Goal: Communication & Community: Ask a question

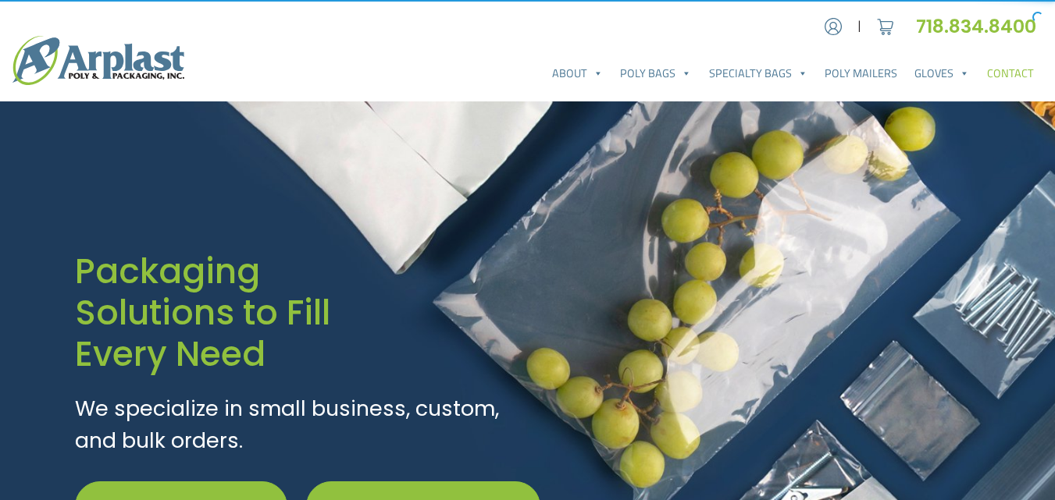
click at [1016, 73] on link "Contact" at bounding box center [1010, 73] width 64 height 31
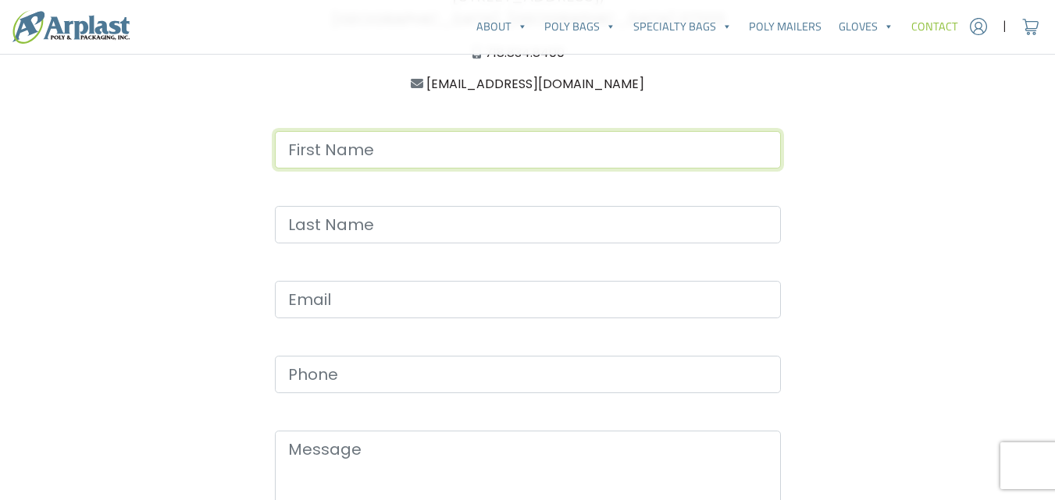
click at [390, 148] on input "Contact form" at bounding box center [528, 149] width 506 height 37
type input "Bruce"
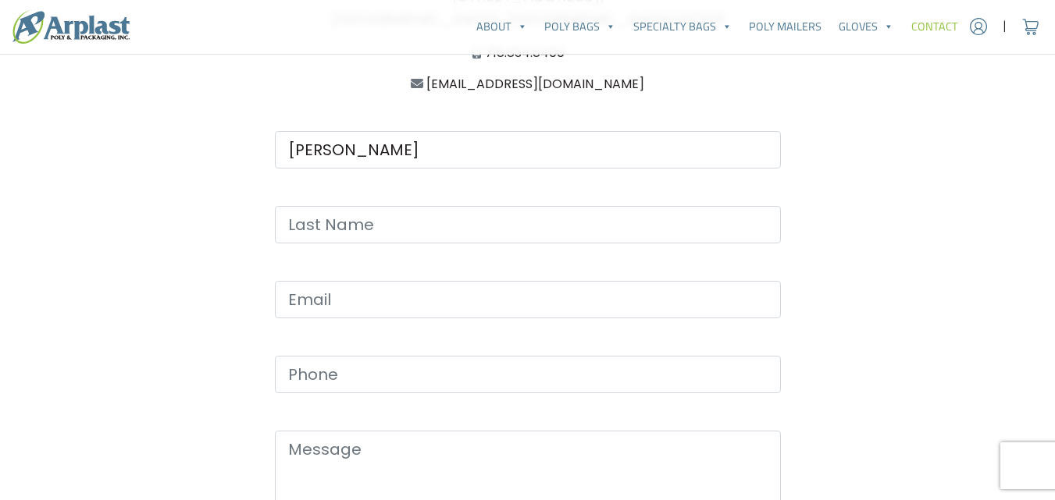
type input "Cudd"
type input "diamondfoods.brucecudd@gmail.com"
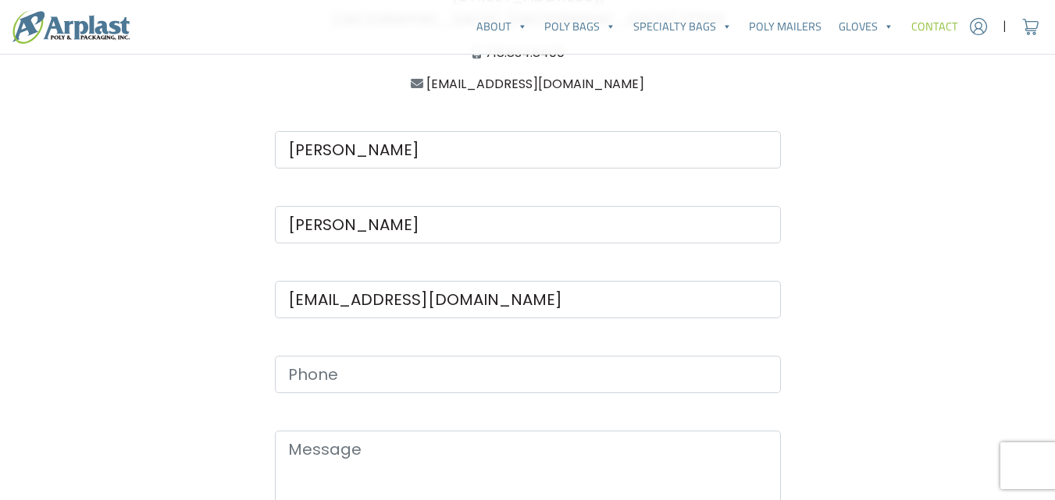
type input "9515132005"
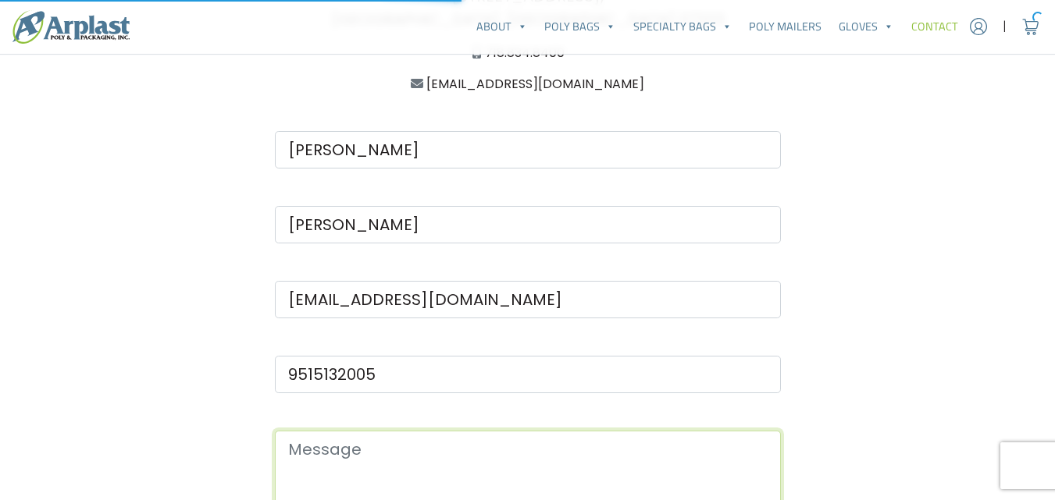
click at [313, 445] on textarea "Contact form" at bounding box center [528, 473] width 506 height 84
paste textarea "Hello Sales. My name is Bruce Cudd and I am a Senior Purchasing Manager at DIAM…"
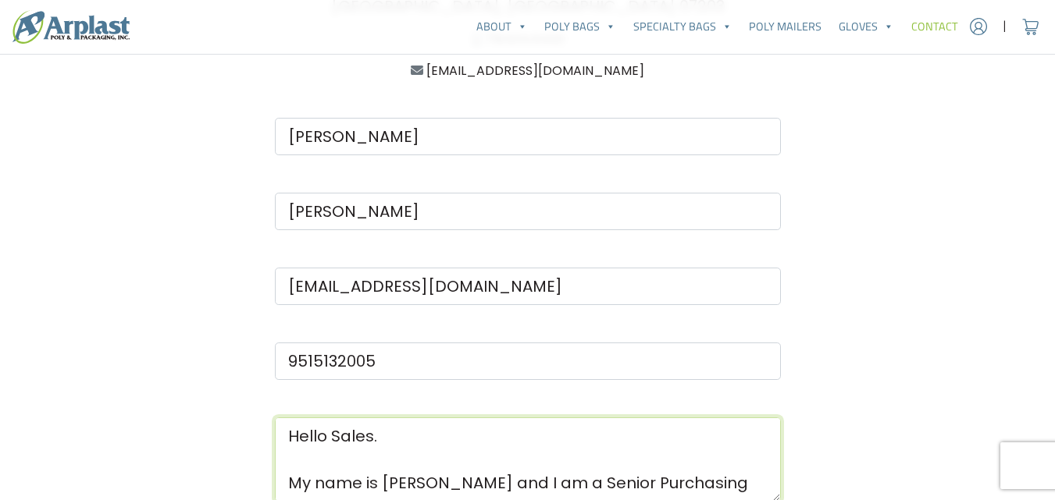
scroll to position [556, 0]
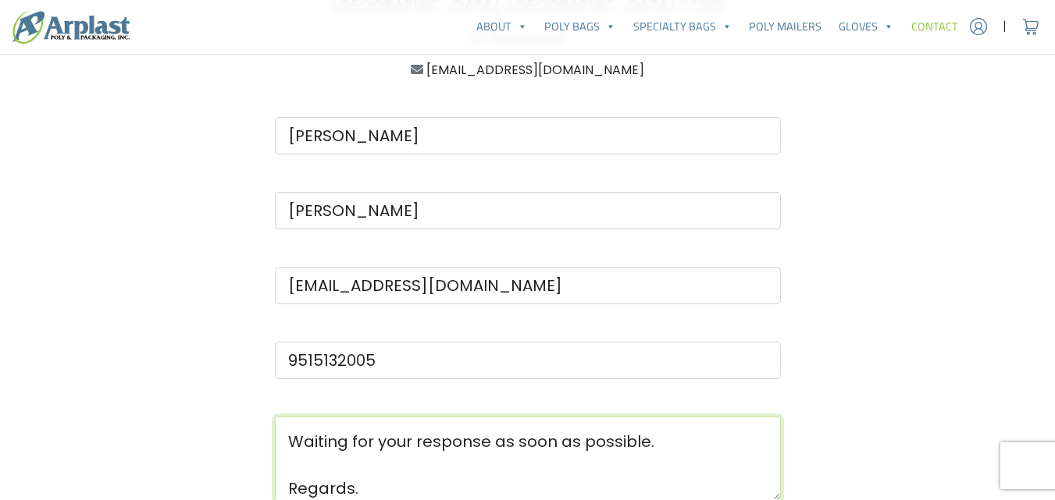
type textarea "Hello Sales. My name is Bruce Cudd and I am a Senior Purchasing Manager at DIAM…"
click at [257, 487] on div "Bruce Cudd diamondfoods.brucecudd@gmail.com 9515132005 Hello Sales. My name is …" at bounding box center [527, 355] width 581 height 550
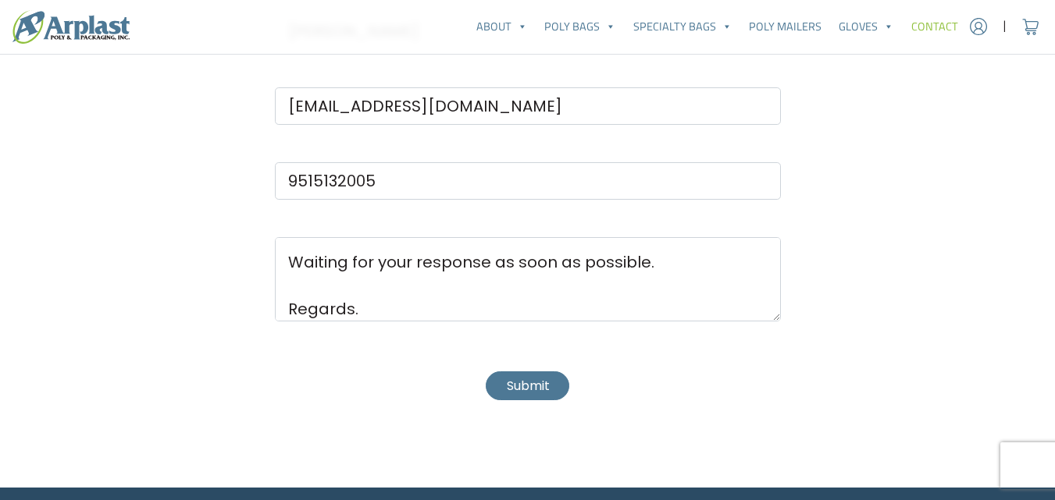
scroll to position [701, 0]
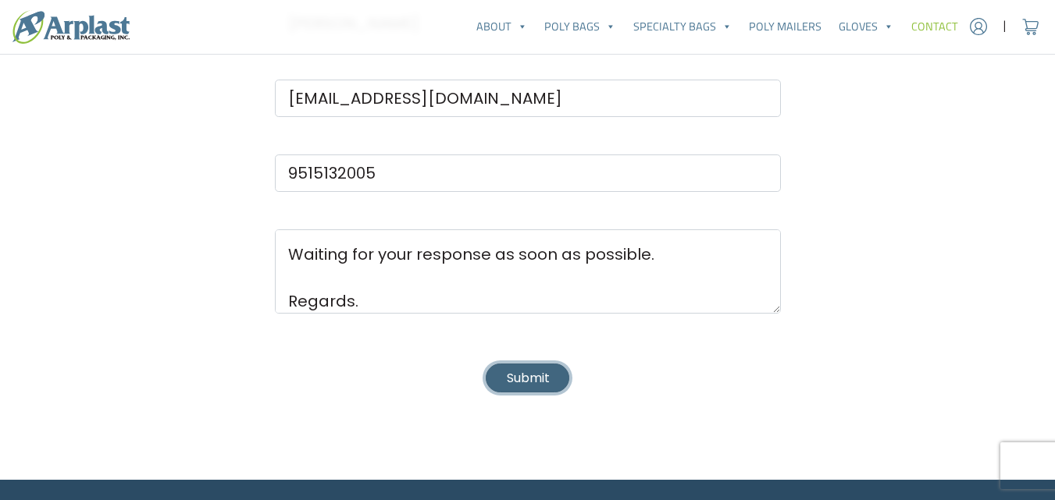
click at [526, 371] on button "Submit" at bounding box center [527, 378] width 83 height 29
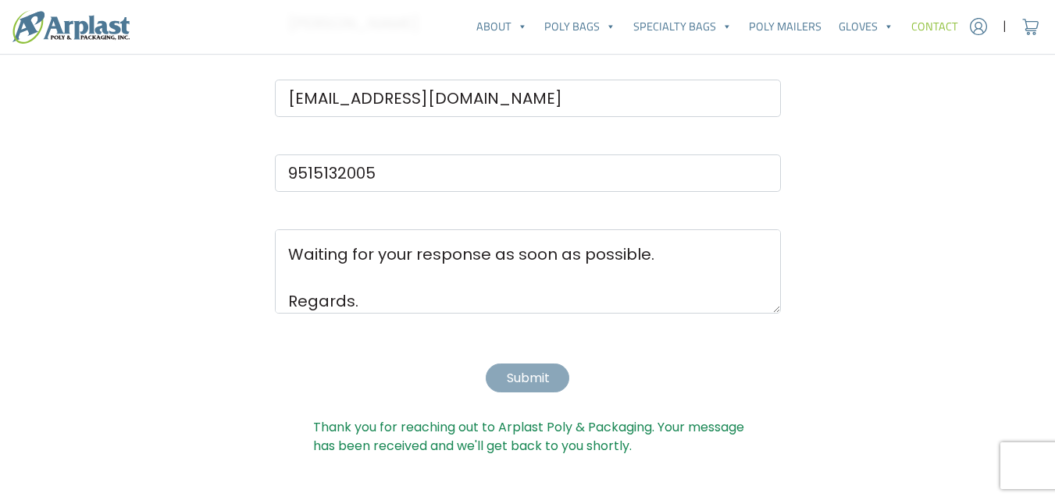
scroll to position [0, 0]
